Goal: Information Seeking & Learning: Learn about a topic

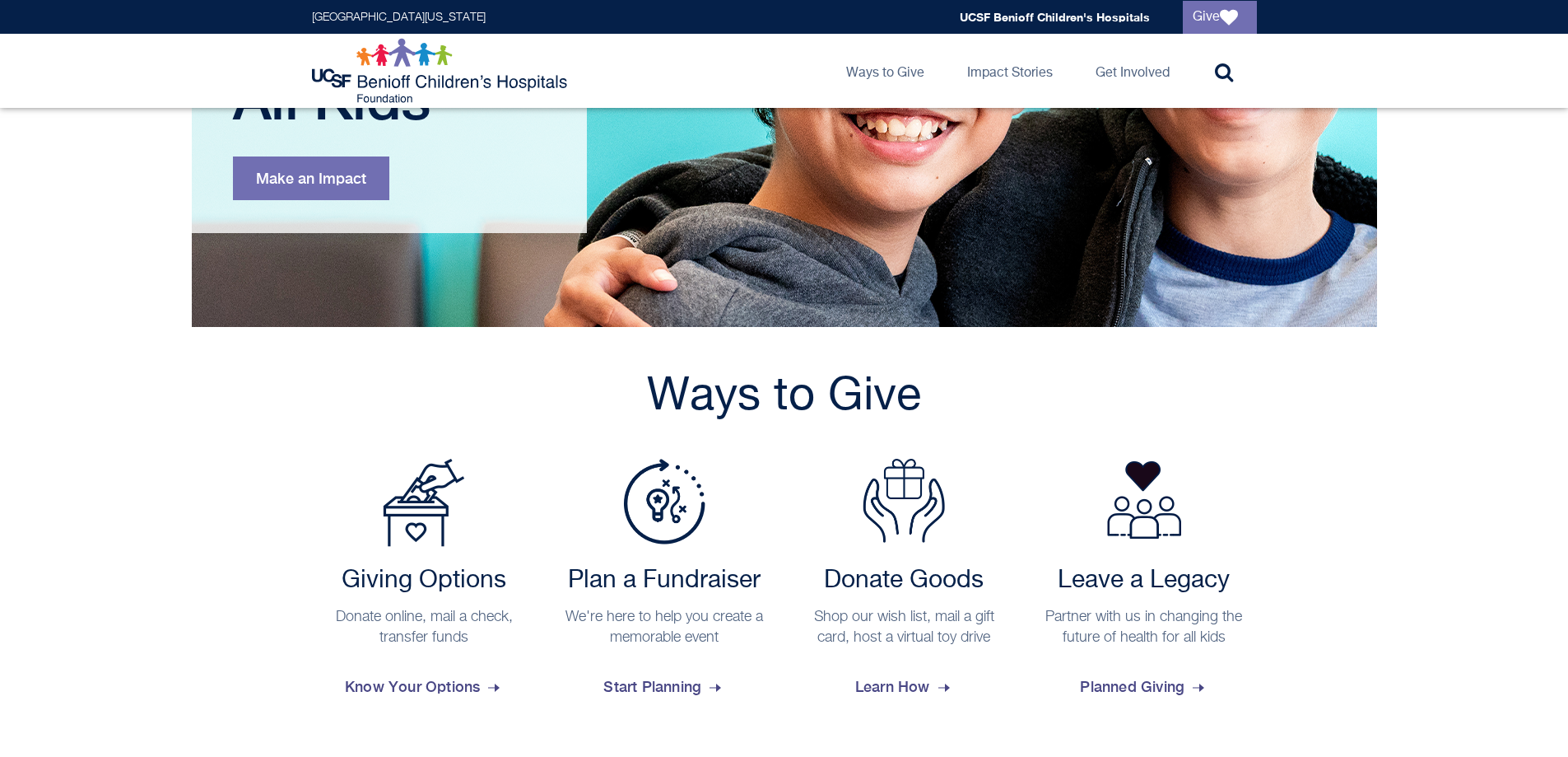
scroll to position [330, 0]
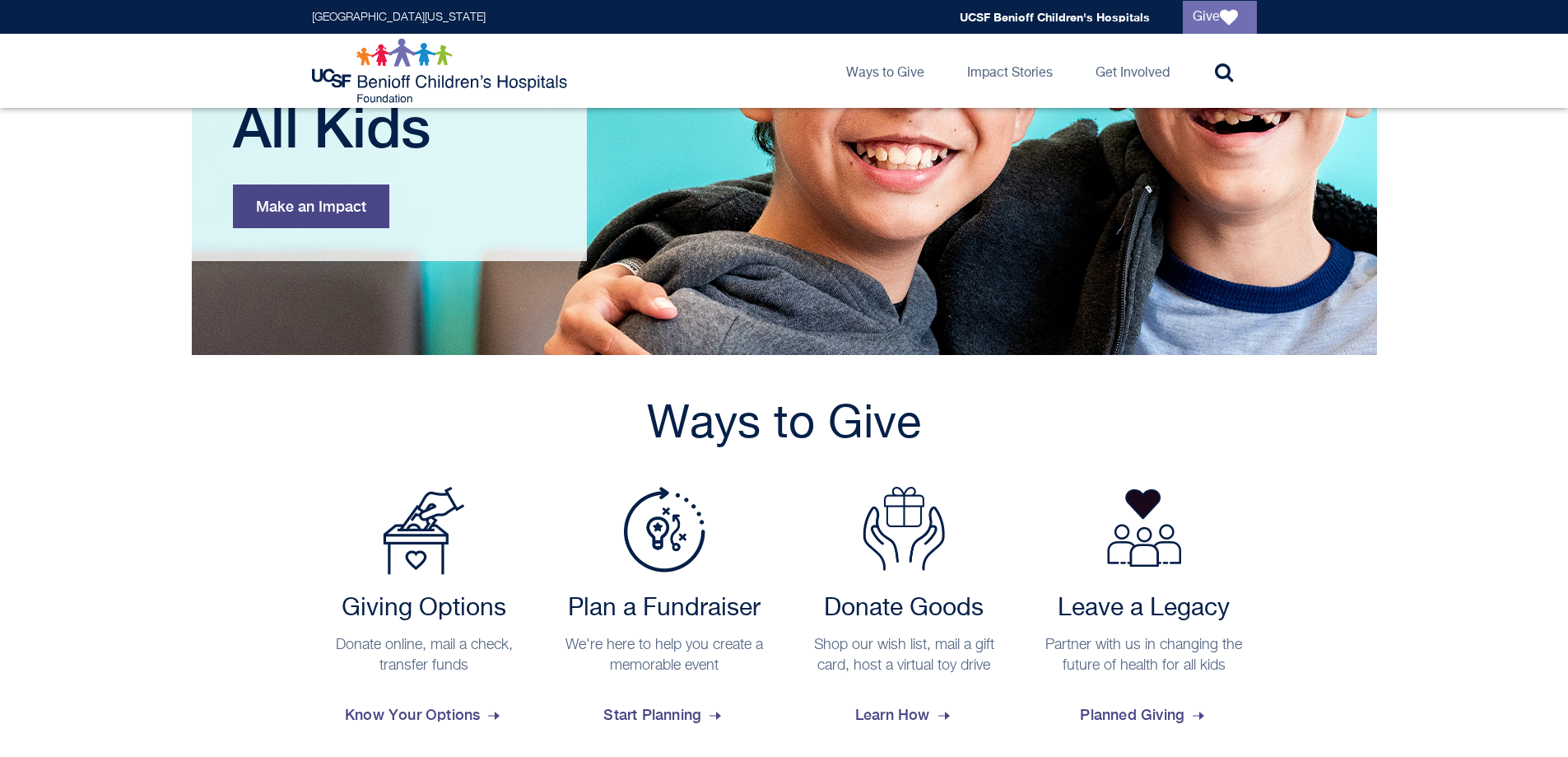
click at [278, 195] on link "Make an Impact" at bounding box center [311, 206] width 156 height 44
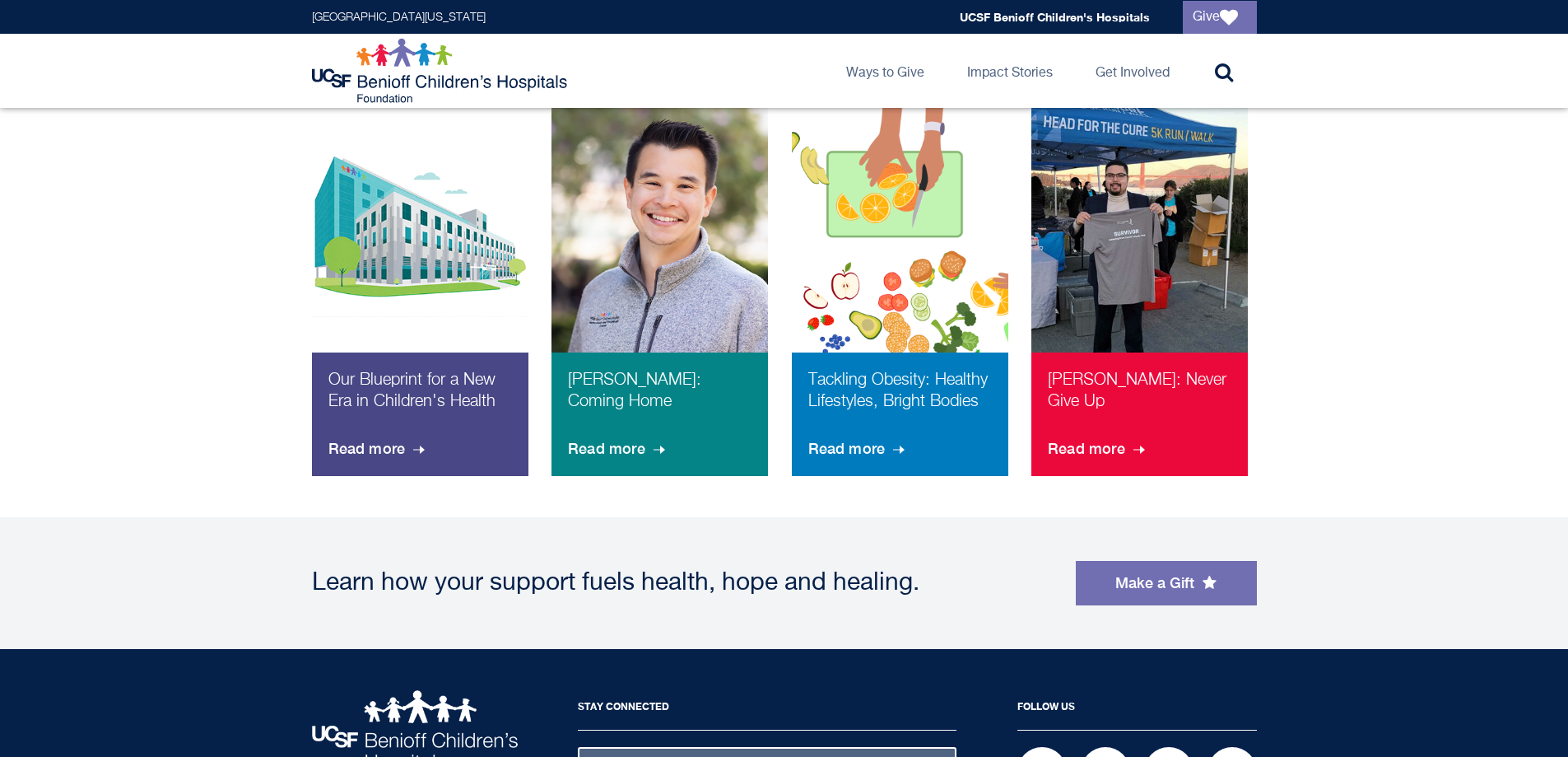
scroll to position [1133, 0]
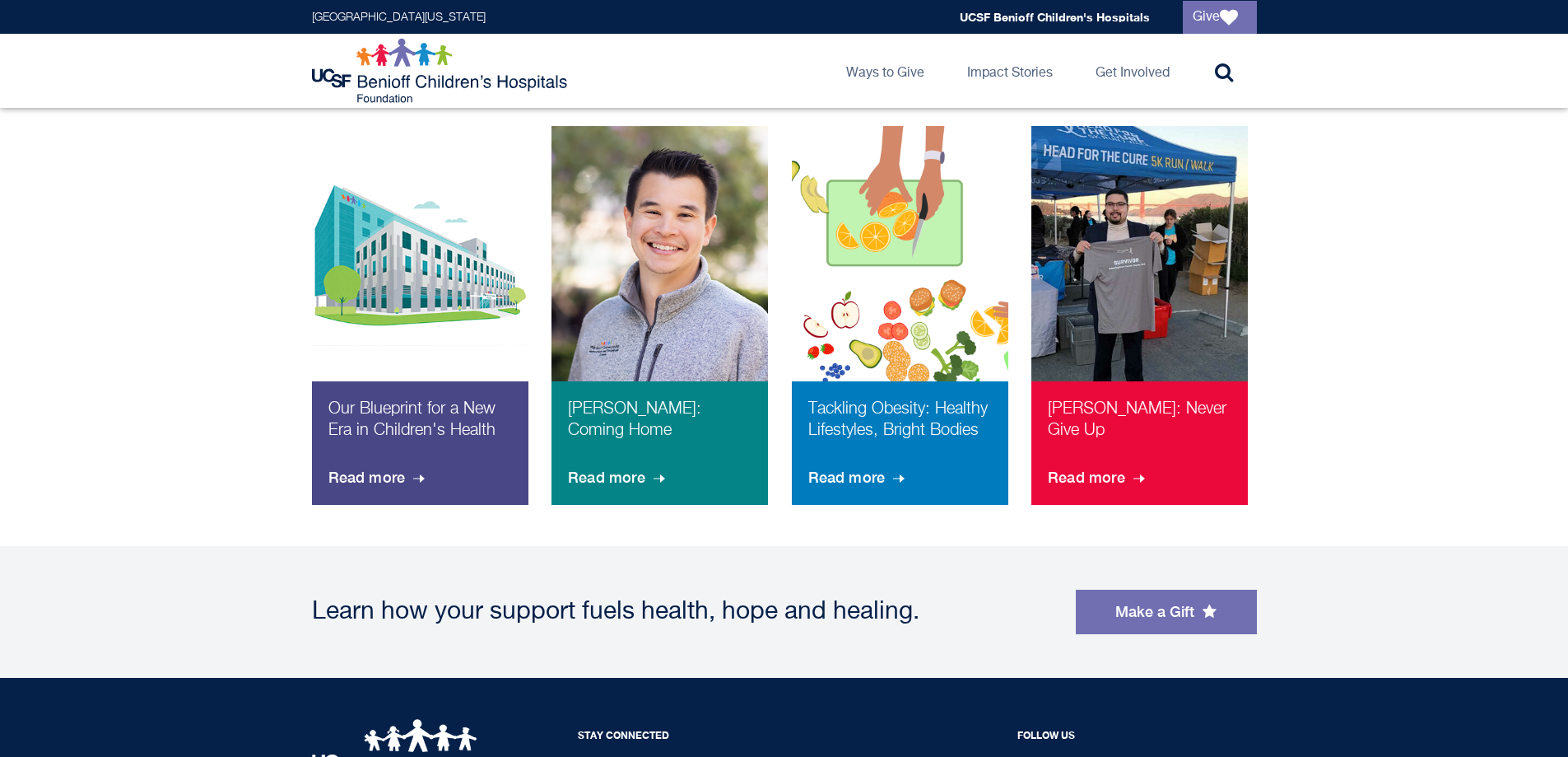
click at [449, 610] on div "Learn how your support fuels health, hope and healing." at bounding box center [685, 611] width 748 height 24
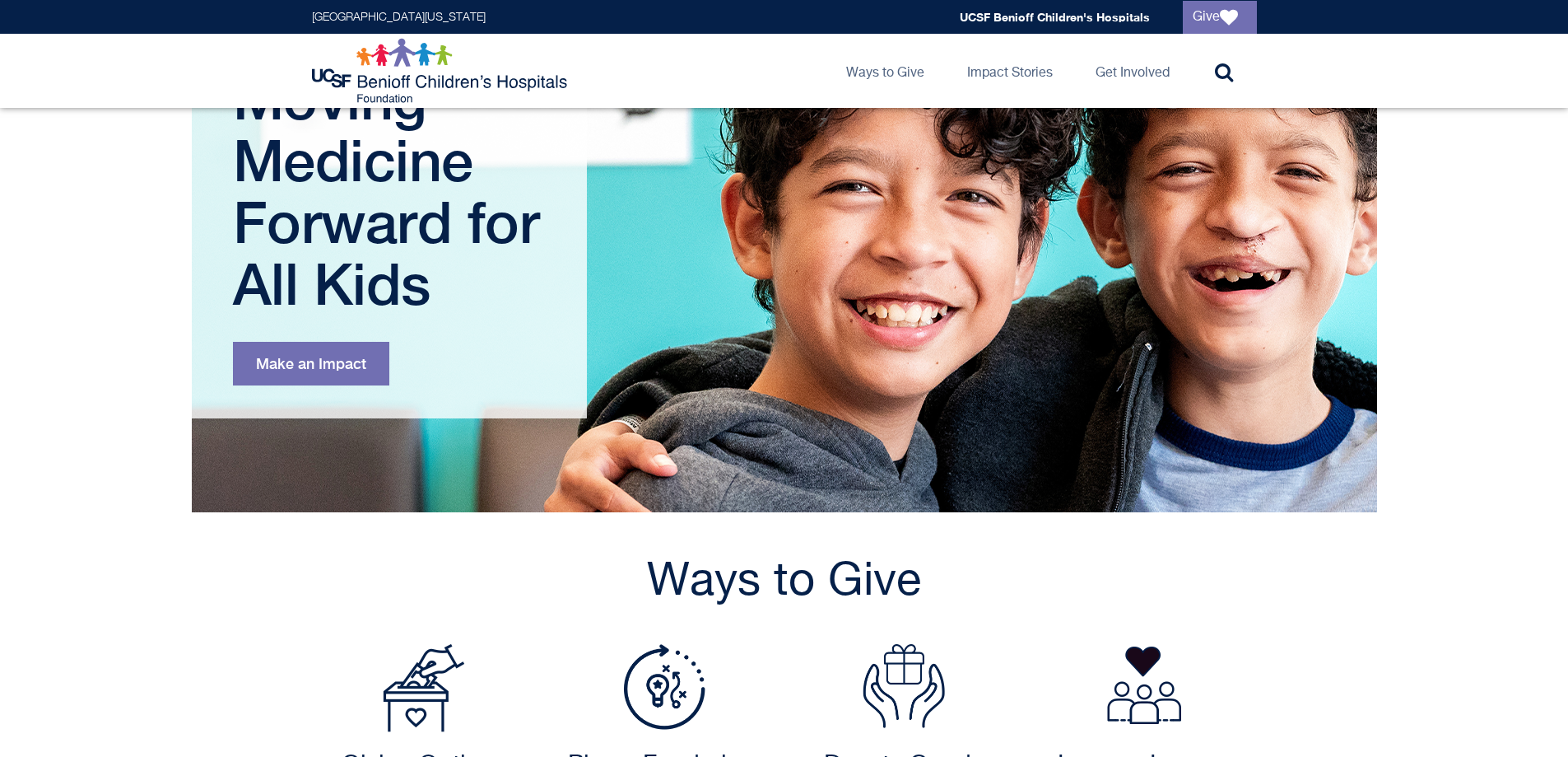
scroll to position [0, 0]
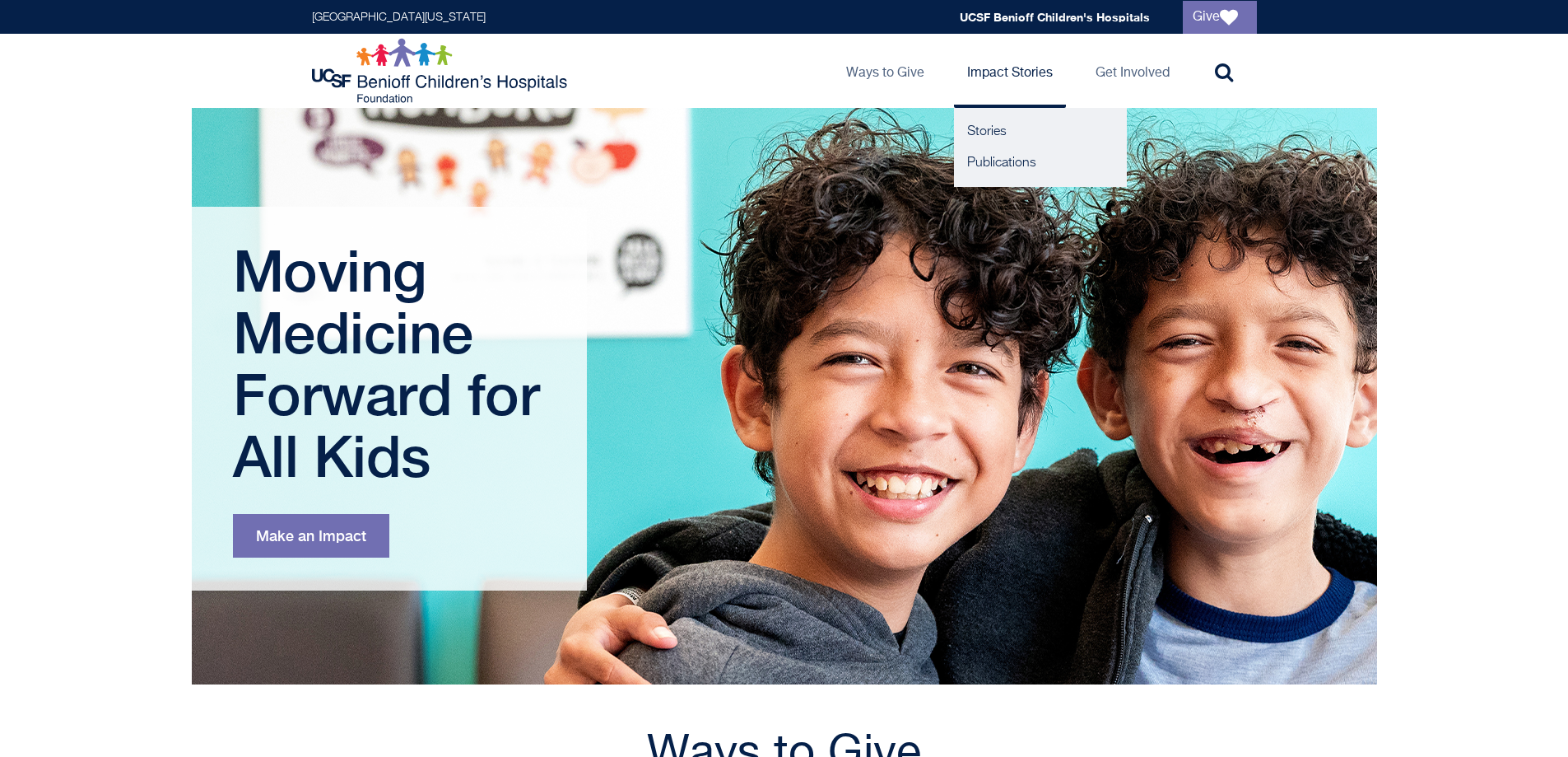
click at [1024, 70] on link "Impact Stories" at bounding box center [1009, 70] width 112 height 74
